Goal: Go to known website: Access a specific website the user already knows

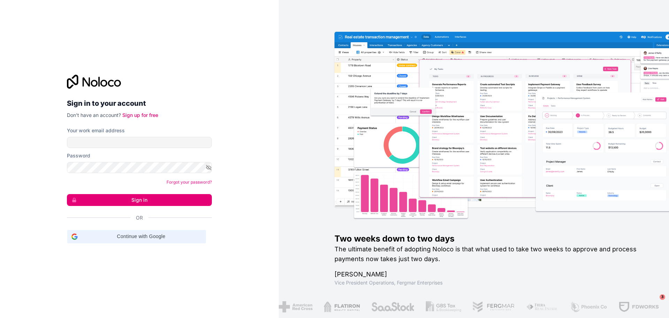
click at [148, 238] on span "Continue with Google" at bounding box center [141, 236] width 121 height 7
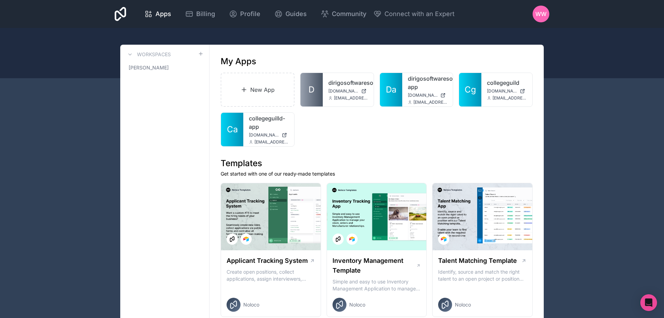
click at [244, 134] on div "collegeguilld-app collegeguilld-app.noloco.co wwade@dirigosoftwaresolutions.com" at bounding box center [268, 129] width 51 height 33
click at [247, 139] on div "collegeguilld-app collegeguilld-app.noloco.co wwade@dirigosoftwaresolutions.com" at bounding box center [268, 129] width 51 height 33
click at [236, 132] on span "Ca" at bounding box center [232, 129] width 11 height 11
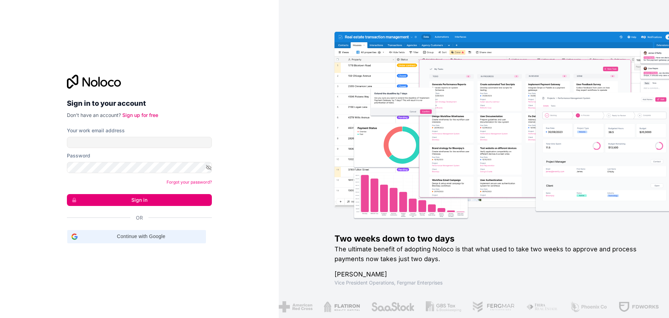
click at [152, 238] on span "Continue with Google" at bounding box center [141, 236] width 121 height 7
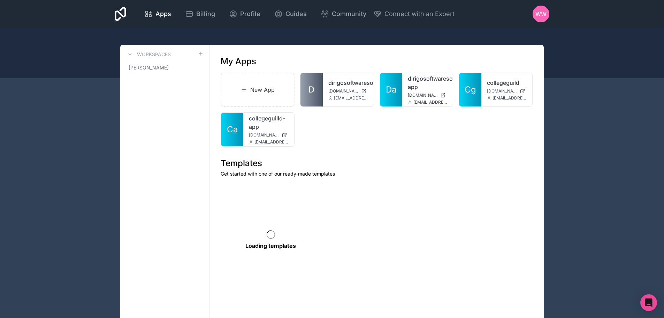
click at [230, 131] on span "Ca" at bounding box center [232, 129] width 11 height 11
